Goal: Task Accomplishment & Management: Use online tool/utility

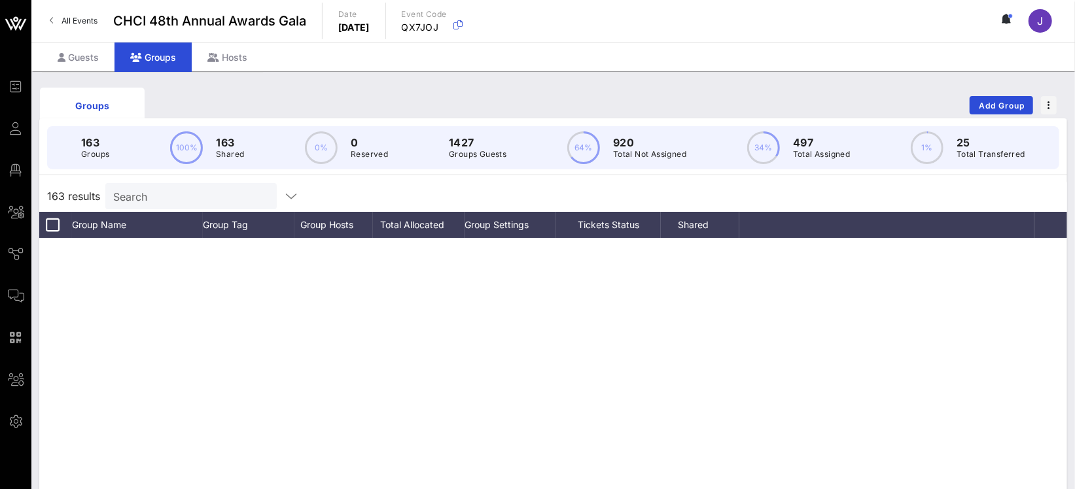
scroll to position [262, 0]
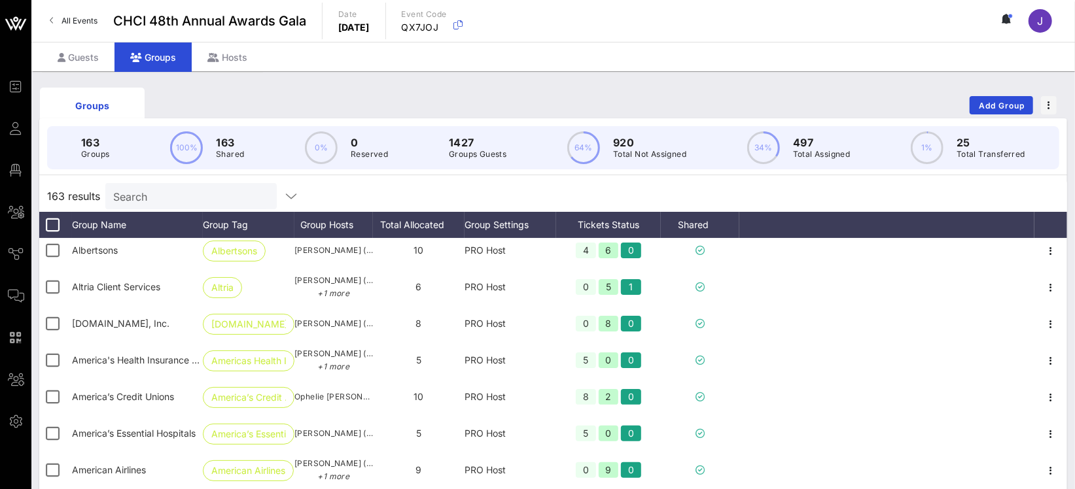
click at [160, 197] on input "Search" at bounding box center [189, 196] width 153 height 17
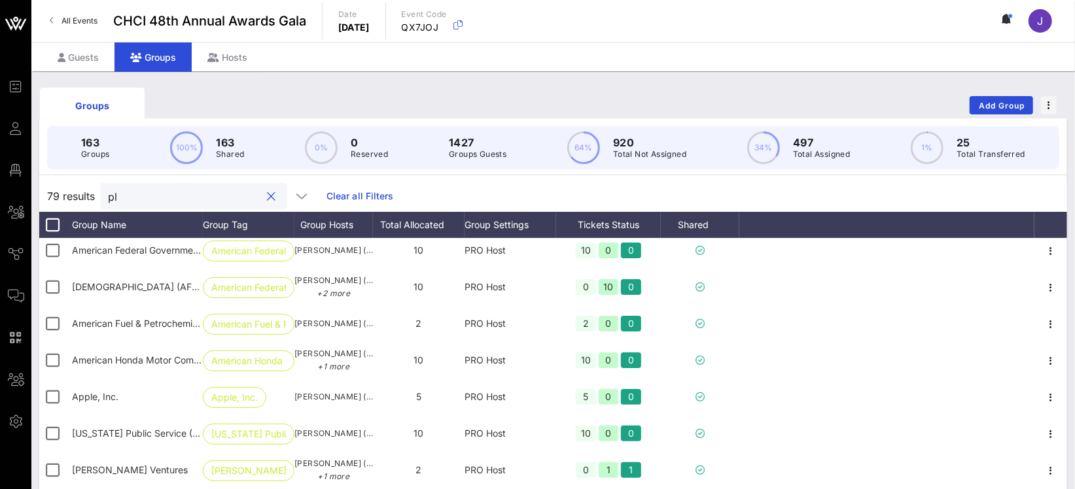
scroll to position [0, 0]
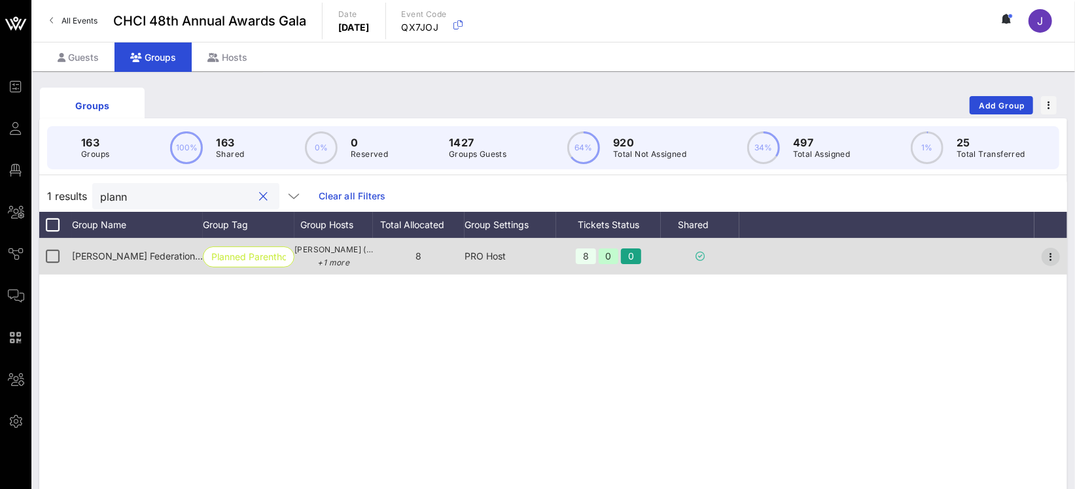
type input "plann"
click at [1047, 260] on icon "button" at bounding box center [1051, 257] width 16 height 16
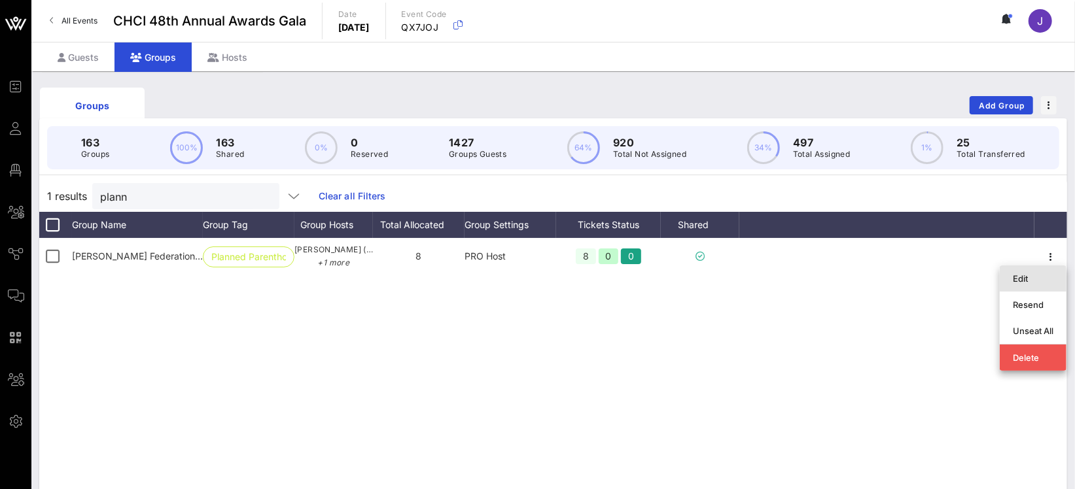
click at [1037, 275] on div "Edit" at bounding box center [1033, 278] width 41 height 10
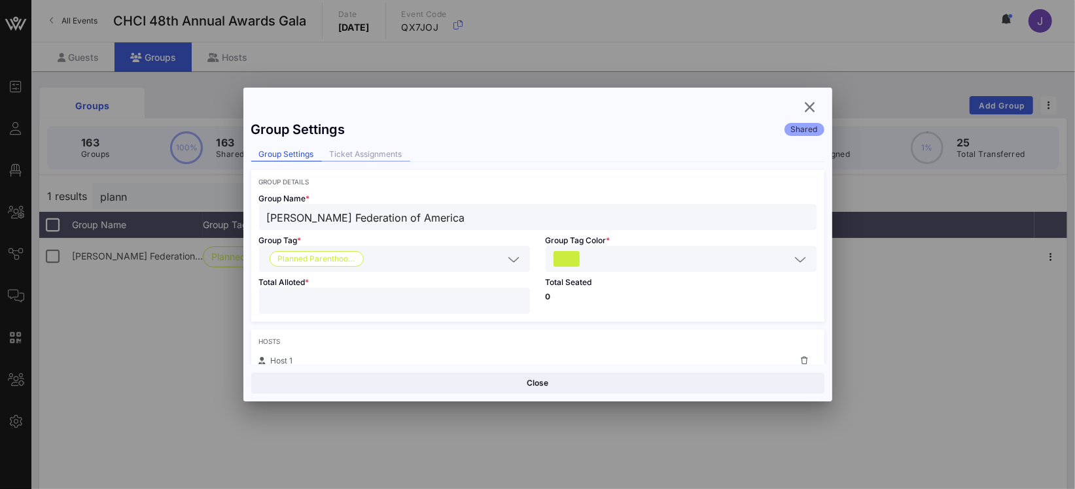
click at [366, 158] on div "Ticket Assignments" at bounding box center [366, 155] width 88 height 14
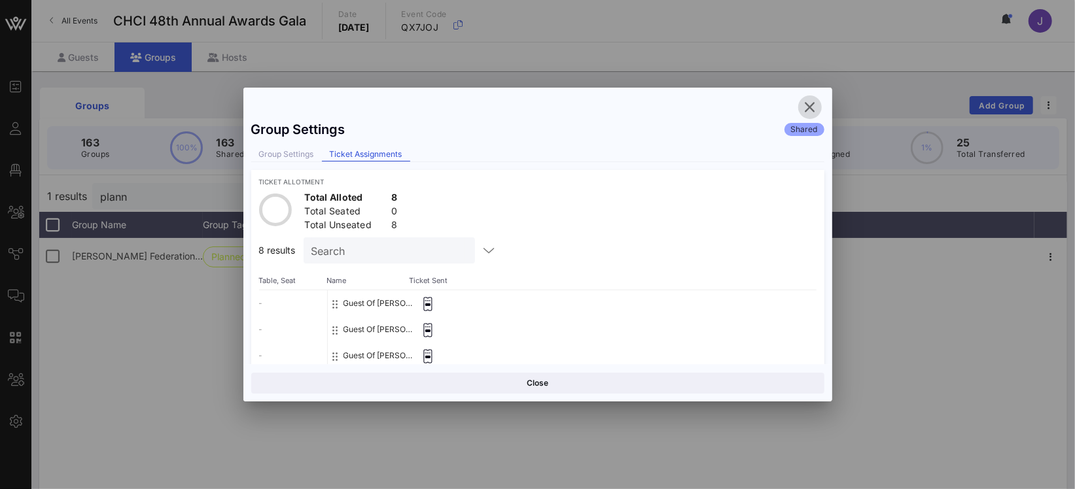
click at [812, 107] on icon "button" at bounding box center [810, 107] width 16 height 16
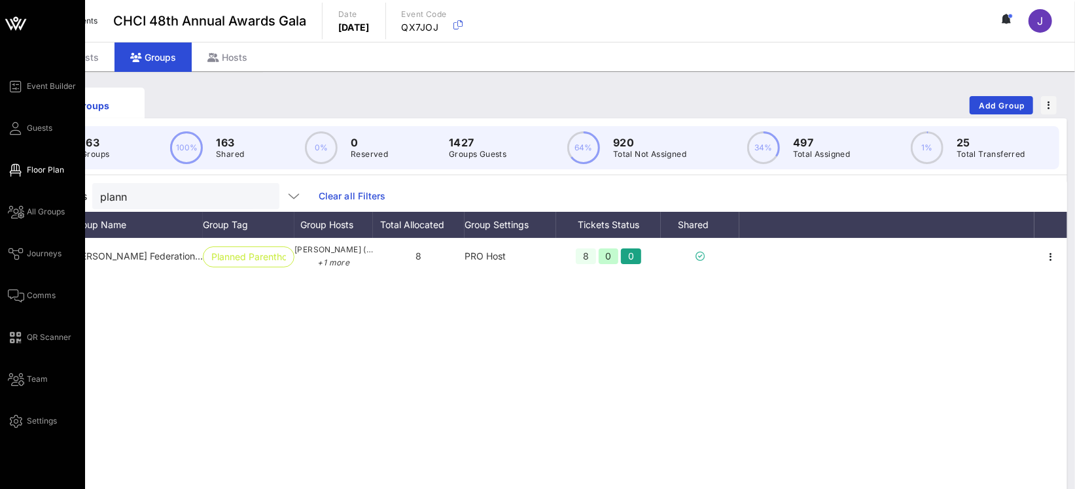
click at [41, 172] on span "Floor Plan" at bounding box center [45, 170] width 37 height 12
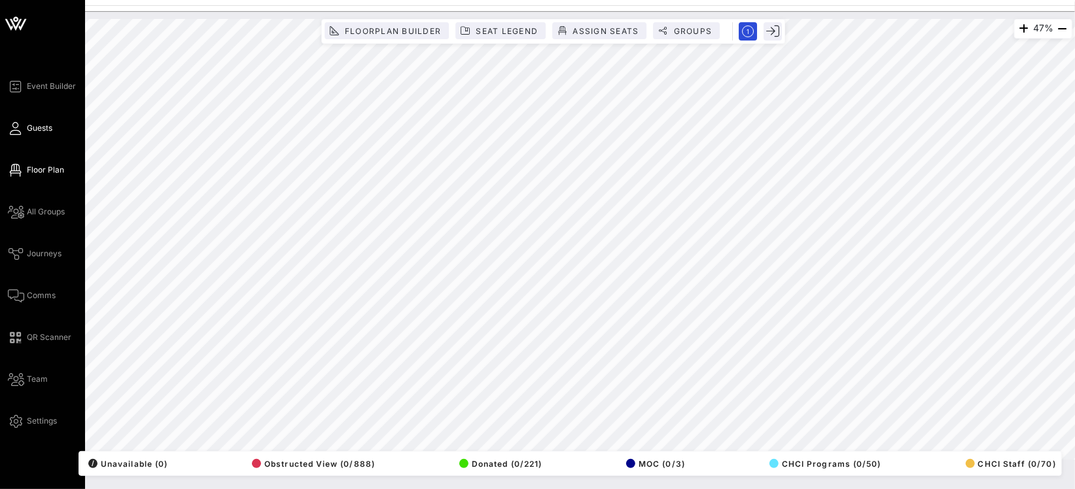
click at [31, 122] on span "Guests" at bounding box center [40, 128] width 26 height 12
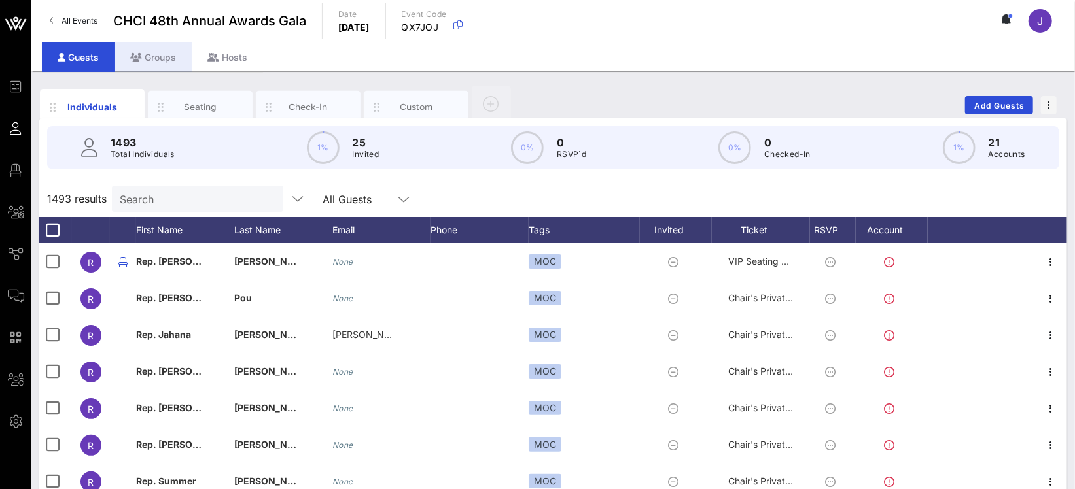
click at [152, 54] on div "Groups" at bounding box center [152, 57] width 77 height 29
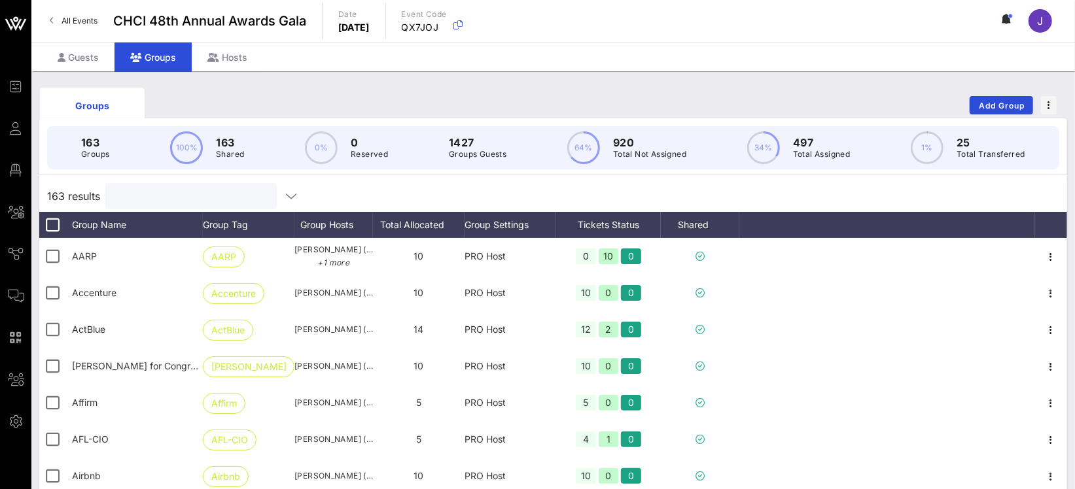
click at [126, 198] on input "text" at bounding box center [189, 196] width 153 height 17
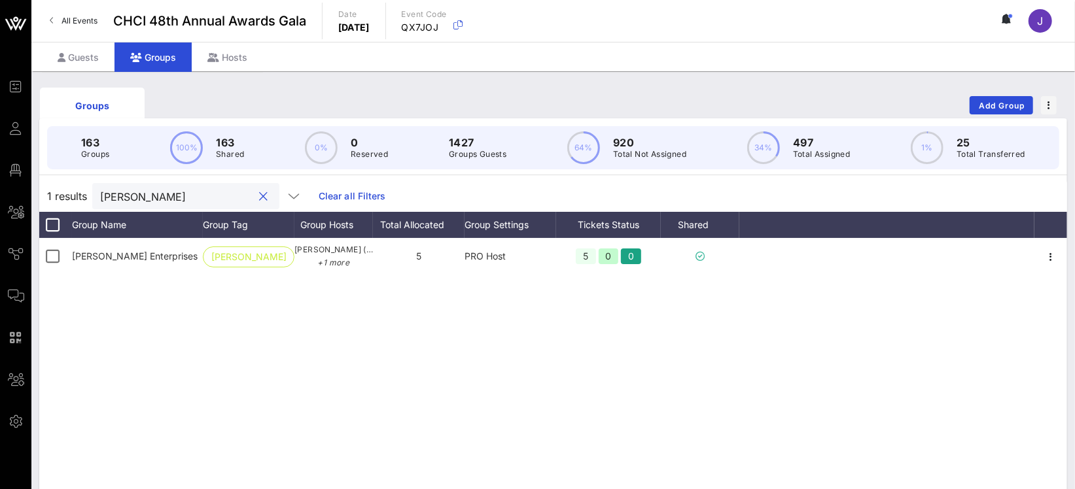
type input "[PERSON_NAME]"
